Goal: Transaction & Acquisition: Purchase product/service

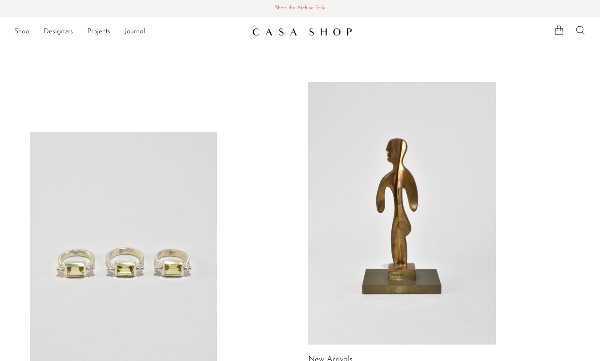
click at [16, 34] on link "Shop" at bounding box center [21, 32] width 15 height 12
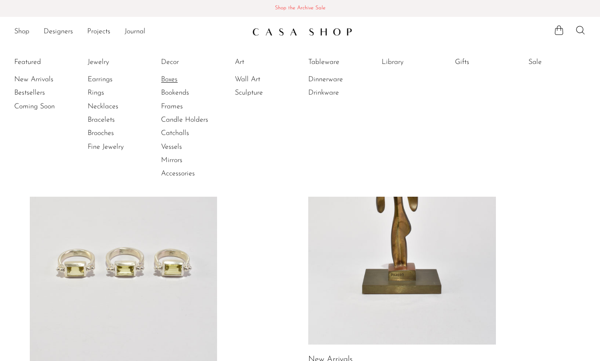
click at [170, 80] on link "Boxes" at bounding box center [194, 80] width 67 height 10
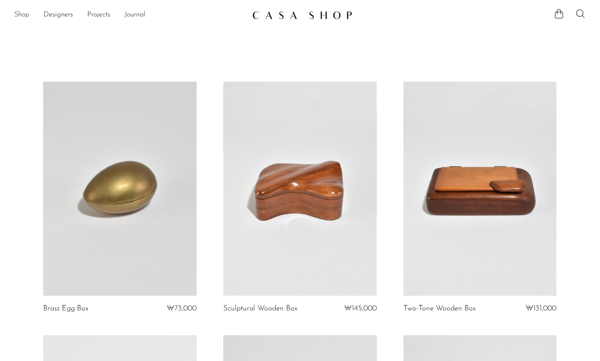
click at [22, 13] on link "Shop" at bounding box center [21, 15] width 15 height 12
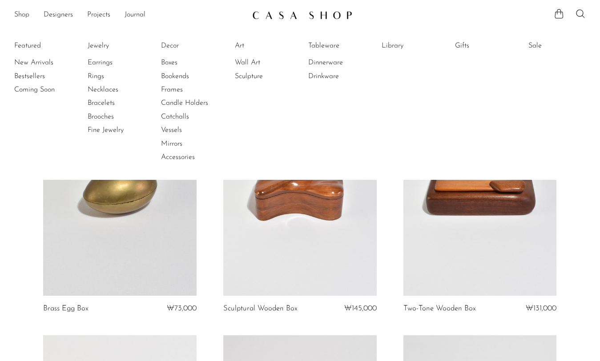
click at [252, 13] on img at bounding box center [302, 15] width 100 height 9
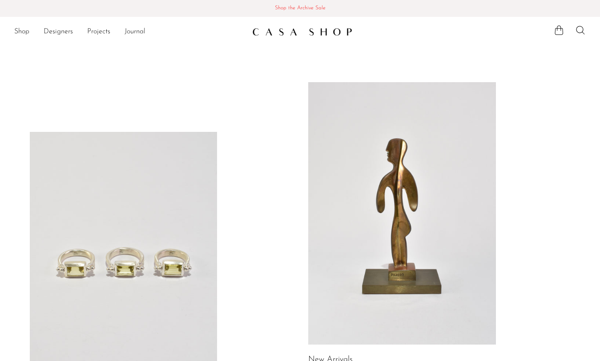
click at [259, 6] on span "Shop the Archive Sale" at bounding box center [299, 9] width 585 height 10
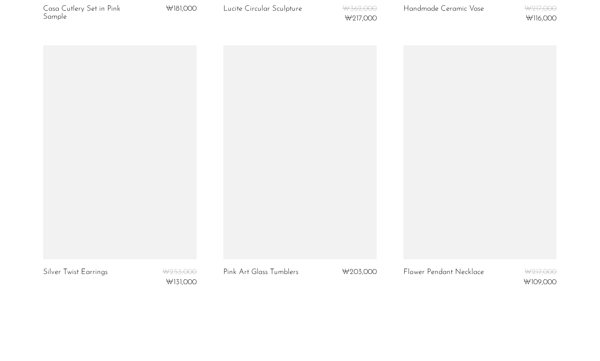
scroll to position [2981, 0]
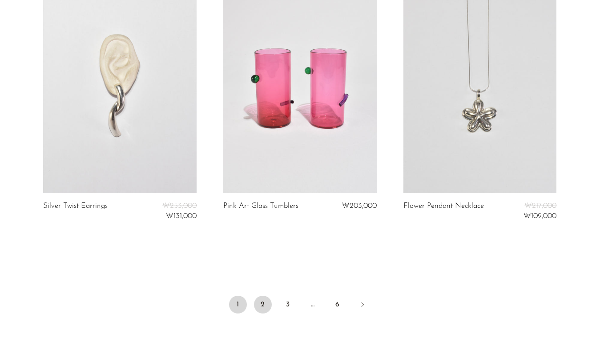
click at [258, 312] on link "2" at bounding box center [263, 305] width 18 height 18
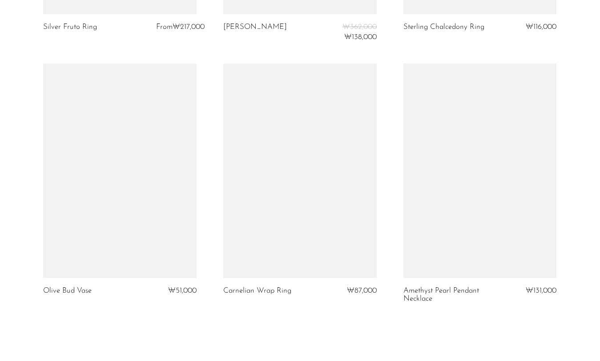
scroll to position [3076, 0]
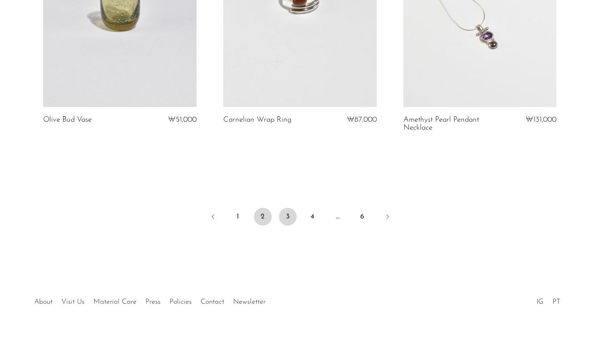
click at [286, 217] on link "3" at bounding box center [288, 217] width 18 height 18
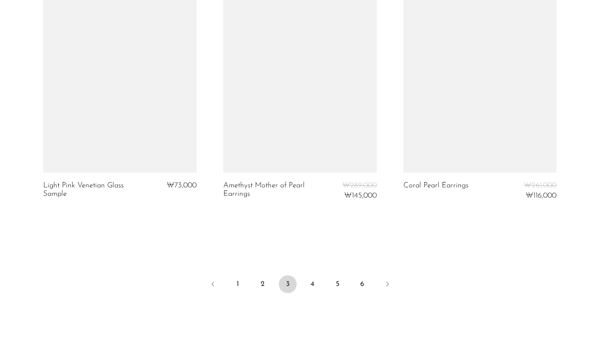
scroll to position [2993, 0]
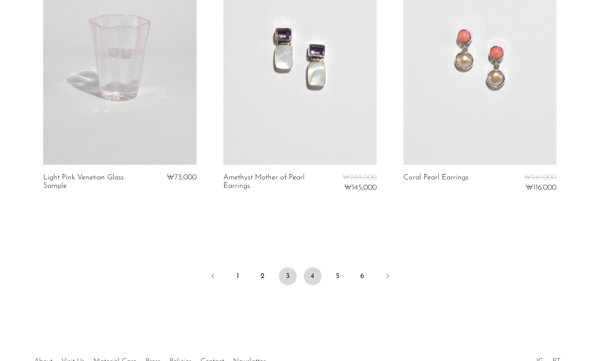
click at [308, 278] on link "4" at bounding box center [313, 277] width 18 height 18
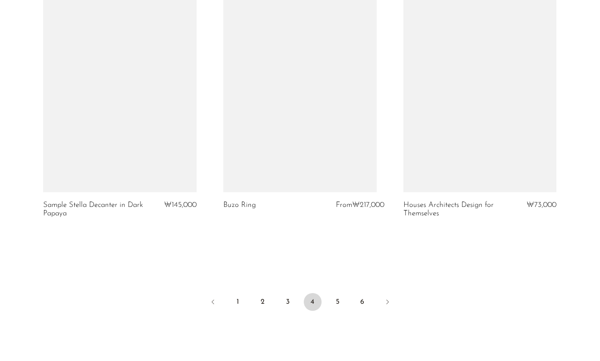
scroll to position [3004, 0]
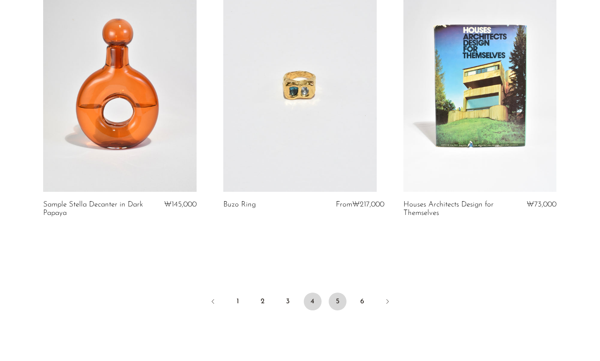
click at [332, 301] on link "5" at bounding box center [337, 302] width 18 height 18
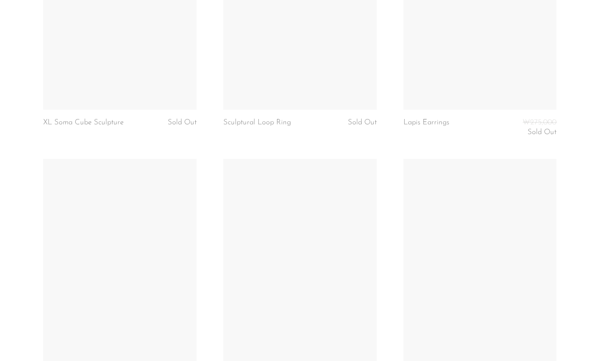
scroll to position [3071, 0]
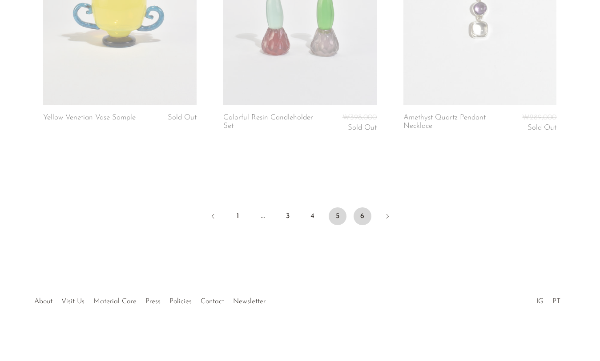
click at [365, 221] on link "6" at bounding box center [362, 217] width 18 height 18
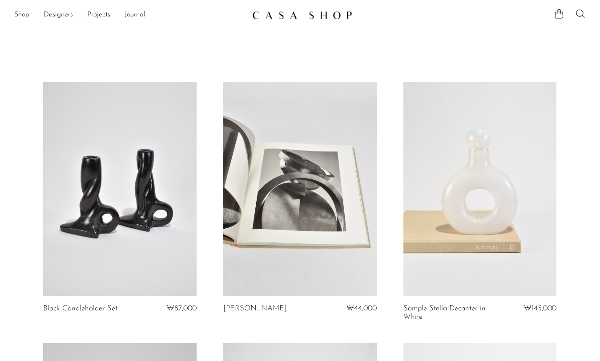
scroll to position [24, 0]
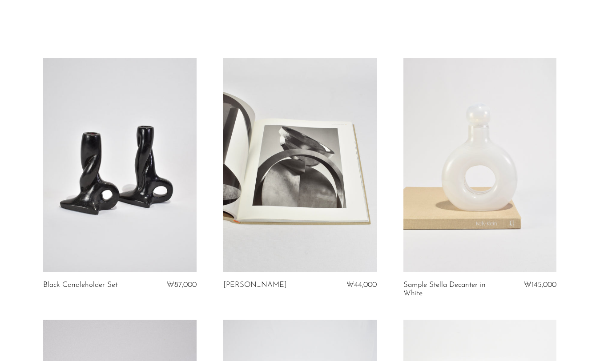
click at [470, 204] on link at bounding box center [479, 165] width 153 height 215
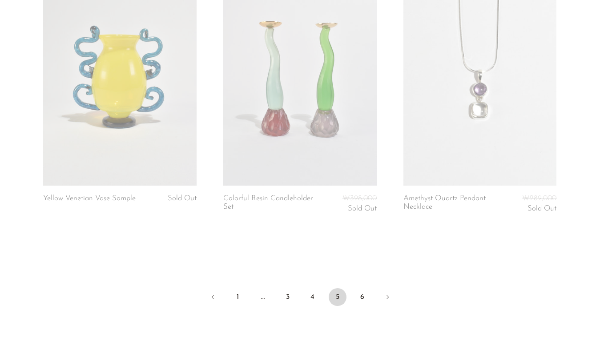
scroll to position [2993, 0]
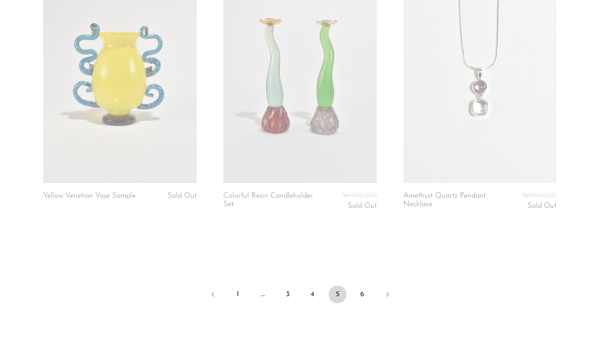
click at [370, 300] on li "6" at bounding box center [362, 296] width 18 height 20
click at [364, 300] on link "6" at bounding box center [362, 295] width 18 height 18
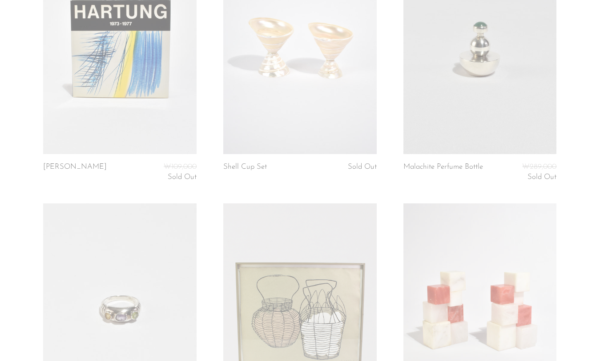
scroll to position [1745, 0]
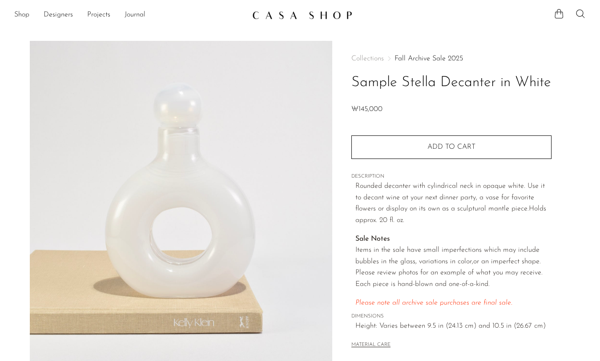
scroll to position [217, 0]
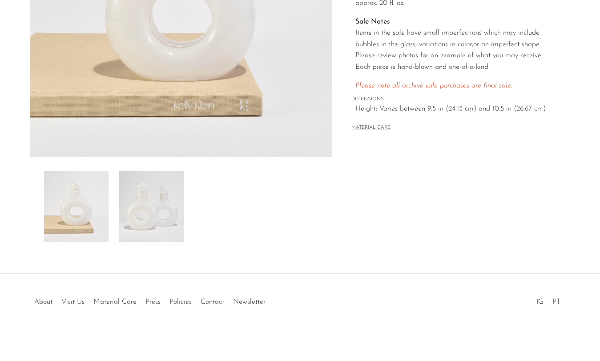
click at [146, 177] on img at bounding box center [151, 206] width 64 height 71
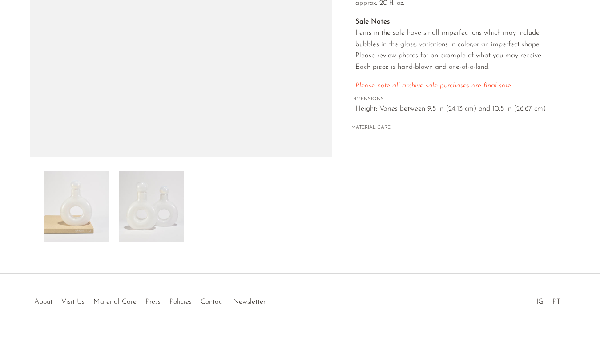
scroll to position [0, 0]
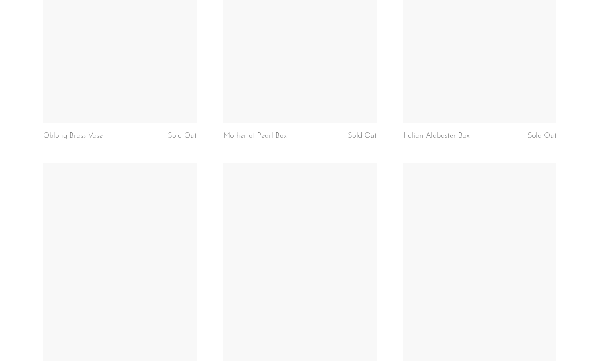
scroll to position [1503, 0]
